Goal: Information Seeking & Learning: Compare options

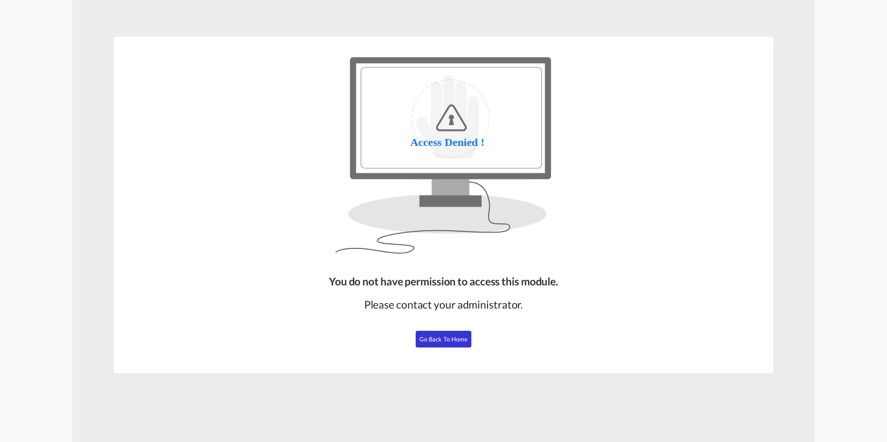
click at [452, 337] on span "Go Back to Home" at bounding box center [443, 339] width 49 height 7
